Goal: Task Accomplishment & Management: Manage account settings

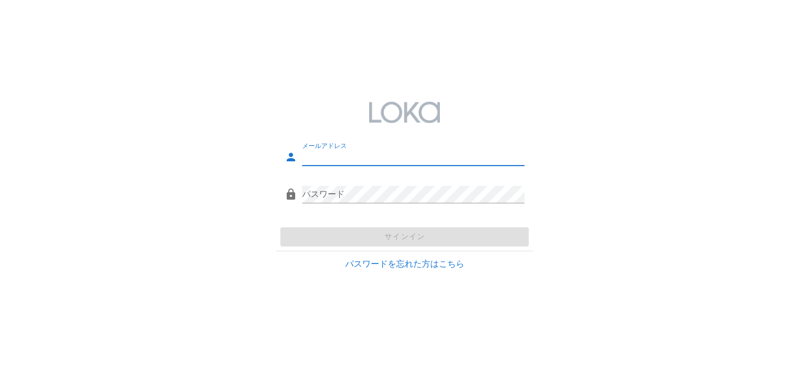
type input "ec@coca.inc"
click at [375, 231] on div "サインイン" at bounding box center [404, 237] width 257 height 28
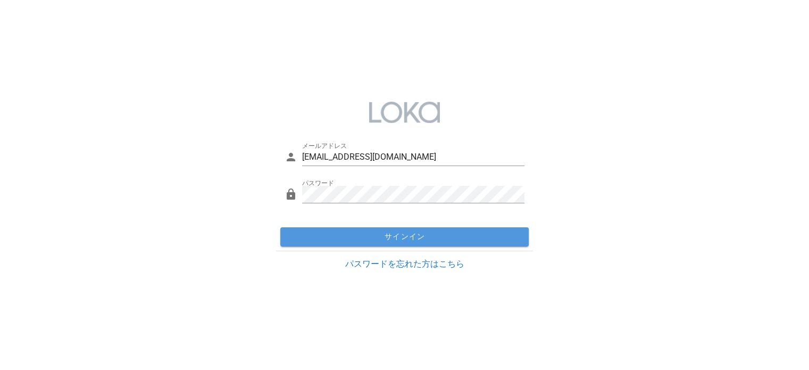
click at [379, 237] on span "サインイン" at bounding box center [404, 237] width 240 height 10
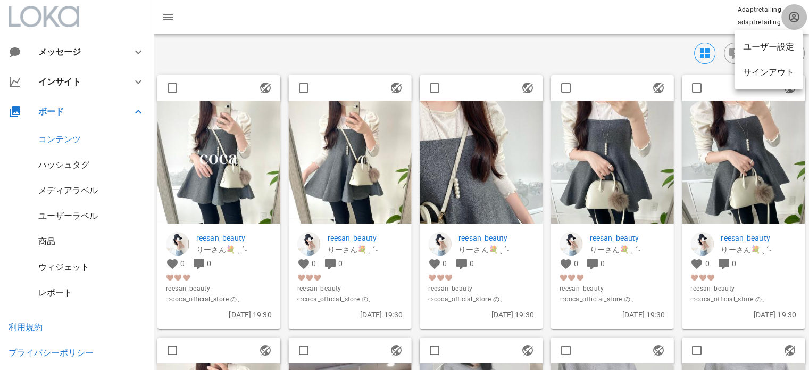
drag, startPoint x: 790, startPoint y: 20, endPoint x: 760, endPoint y: 11, distance: 31.6
click at [760, 11] on div "Adaptretailing adaptretailing" at bounding box center [481, 17] width 656 height 34
click at [795, 18] on icon "button" at bounding box center [793, 17] width 13 height 13
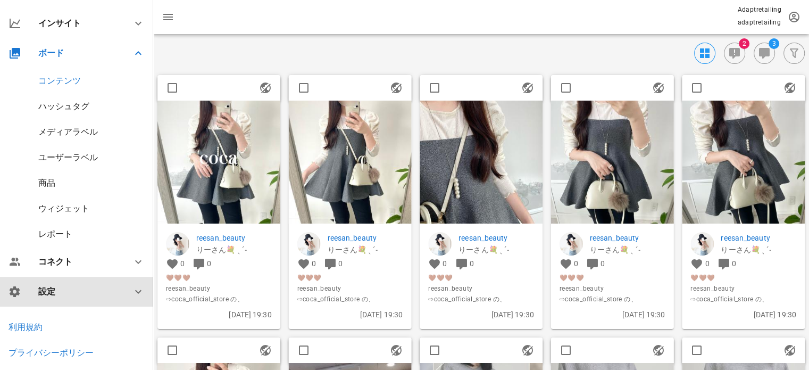
click at [64, 293] on div "設定" at bounding box center [78, 291] width 81 height 10
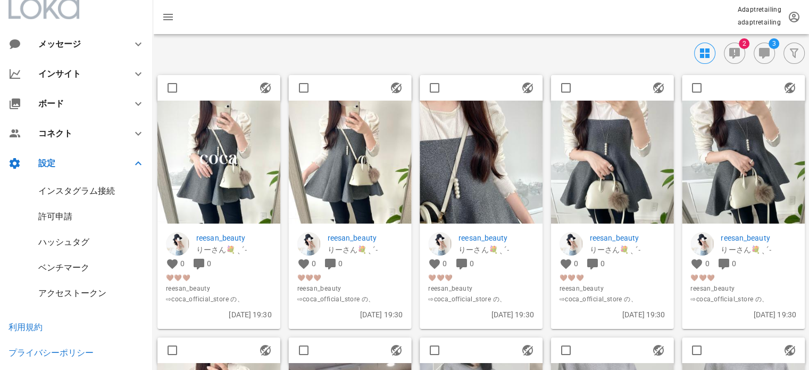
scroll to position [7, 0]
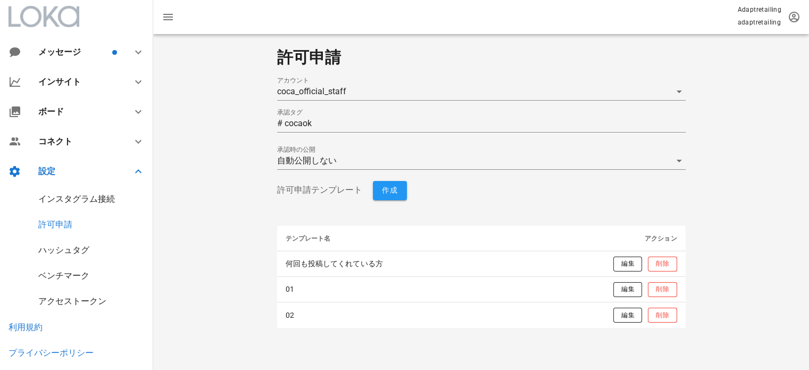
click at [68, 236] on div "許可申請" at bounding box center [76, 225] width 153 height 26
click at [62, 247] on div "ハッシュタグ" at bounding box center [63, 250] width 51 height 10
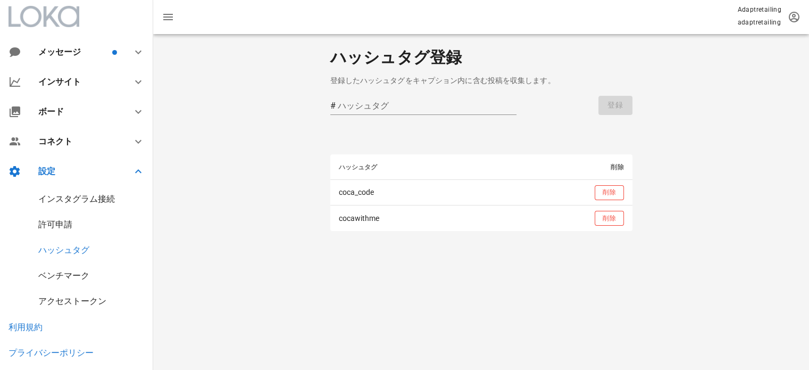
click at [62, 277] on div "ベンチマーク" at bounding box center [63, 275] width 51 height 10
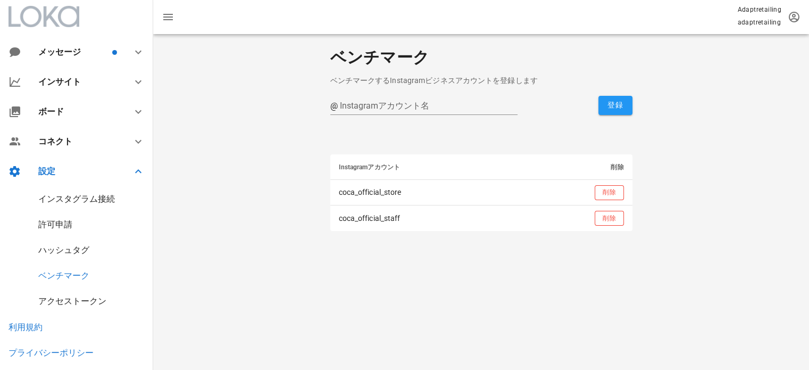
click at [74, 297] on div "アクセストークン" at bounding box center [72, 301] width 68 height 10
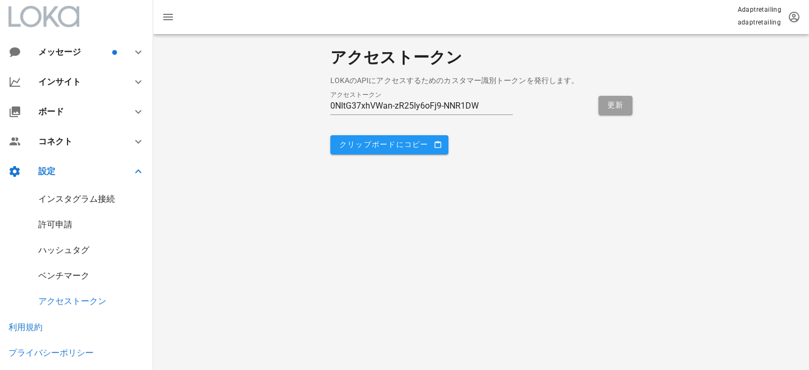
click at [66, 217] on div "許可申請" at bounding box center [76, 225] width 153 height 26
click at [49, 220] on div "許可申請" at bounding box center [55, 224] width 34 height 10
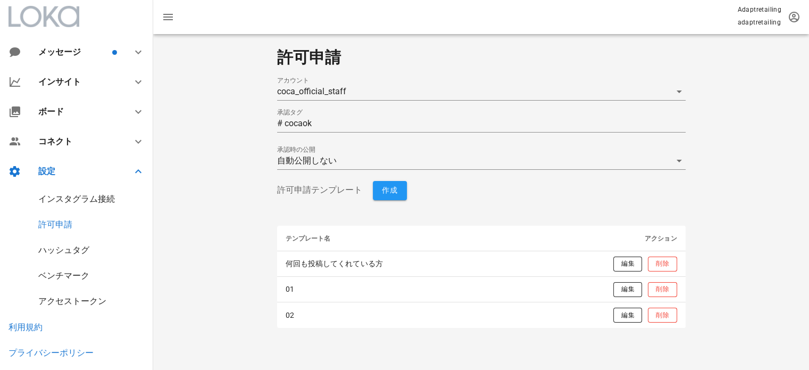
click at [70, 197] on div "インスタグラム接続" at bounding box center [76, 199] width 77 height 10
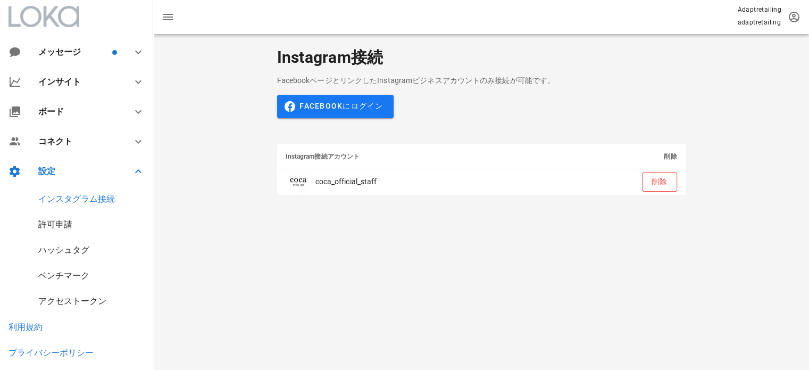
click at [10, 325] on div "利用規約" at bounding box center [26, 327] width 34 height 10
